Goal: Transaction & Acquisition: Purchase product/service

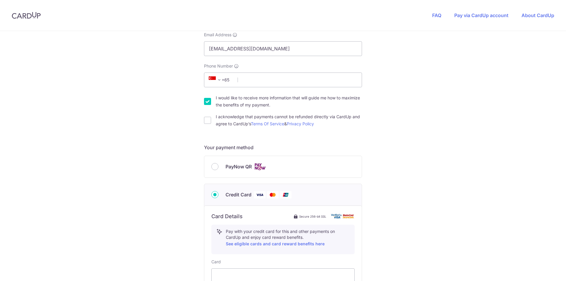
scroll to position [206, 0]
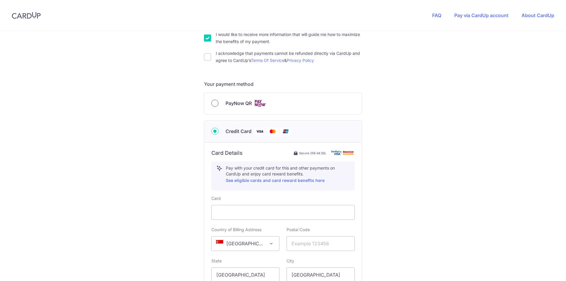
click at [214, 105] on input "PayNow QR" at bounding box center [214, 103] width 7 height 7
radio input "true"
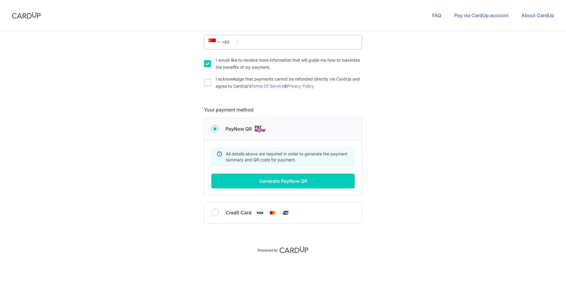
scroll to position [0, 0]
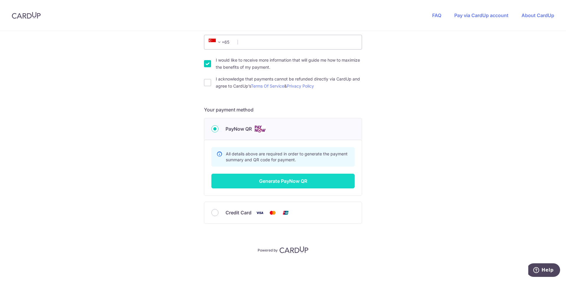
click at [279, 181] on button "Generate PayNow QR" at bounding box center [282, 181] width 143 height 15
click at [279, 167] on div "All details above are required in order to generate the payment summary and QR …" at bounding box center [282, 156] width 143 height 19
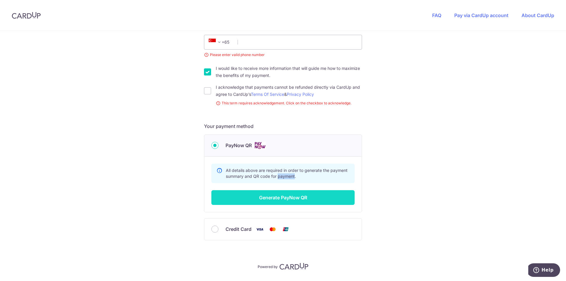
click at [277, 201] on button "Generate PayNow QR" at bounding box center [282, 197] width 143 height 15
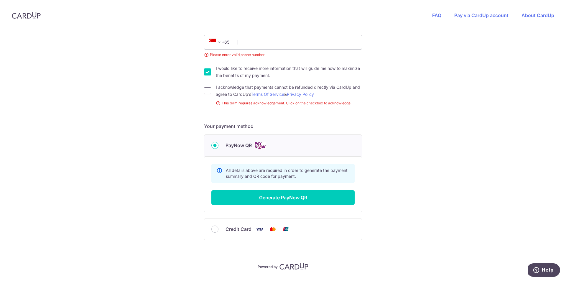
click at [204, 90] on input "I acknowledge that payments cannot be refunded directly via CardUp and agree to…" at bounding box center [207, 90] width 7 height 7
checkbox input "true"
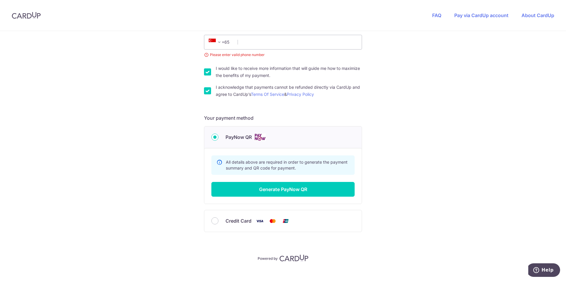
click at [206, 72] on input "I would like to receive more information that will guide me how to maximize the…" at bounding box center [207, 71] width 7 height 7
checkbox input "false"
click at [262, 45] on input "Phone Number" at bounding box center [283, 42] width 158 height 15
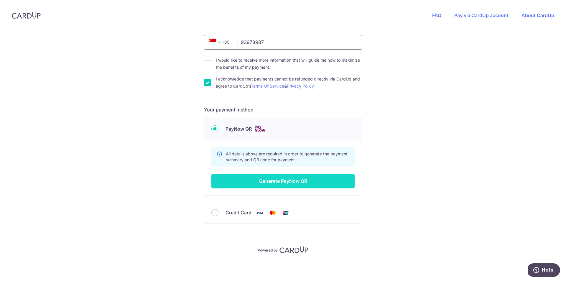
type input "93978987"
click at [288, 185] on button "Generate PayNow QR" at bounding box center [282, 181] width 143 height 15
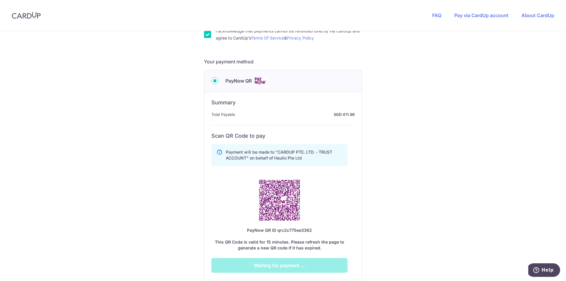
scroll to position [236, 0]
